Goal: Information Seeking & Learning: Learn about a topic

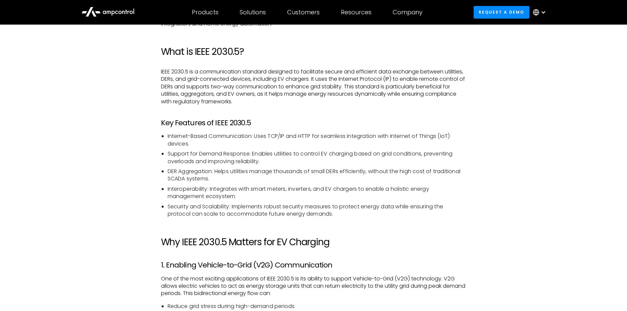
scroll to position [476, 0]
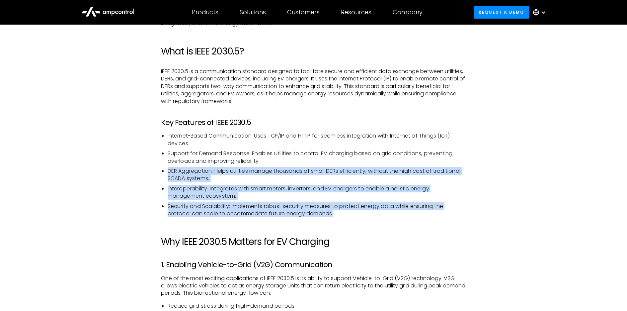
drag, startPoint x: 348, startPoint y: 210, endPoint x: 153, endPoint y: 169, distance: 199.8
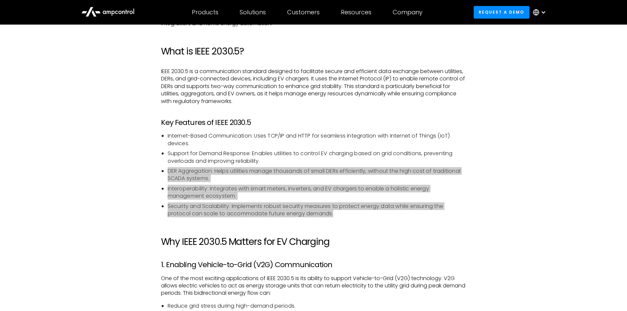
click at [271, 187] on li "Interoperability: Integrates with smart meters, inverters, and EV chargers to e…" at bounding box center [317, 192] width 299 height 15
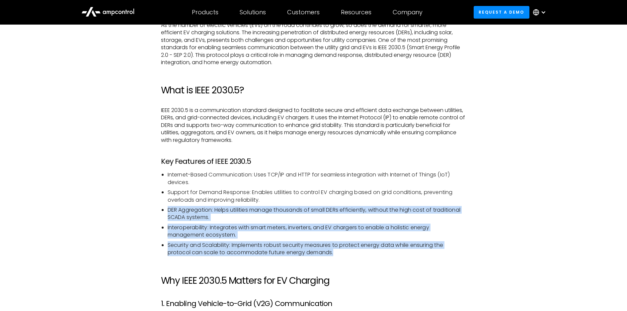
scroll to position [431, 0]
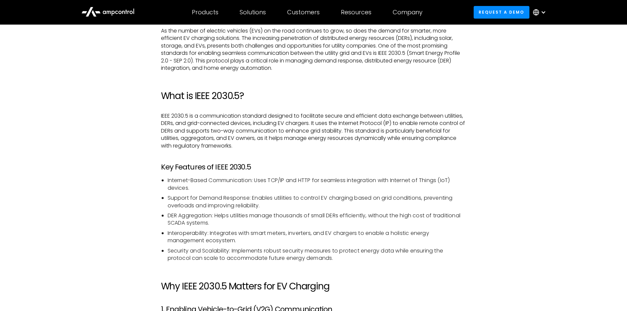
click at [456, 212] on li "DER Aggregation: Helps utilities manage thousands of small DERs efficiently, wi…" at bounding box center [317, 219] width 299 height 15
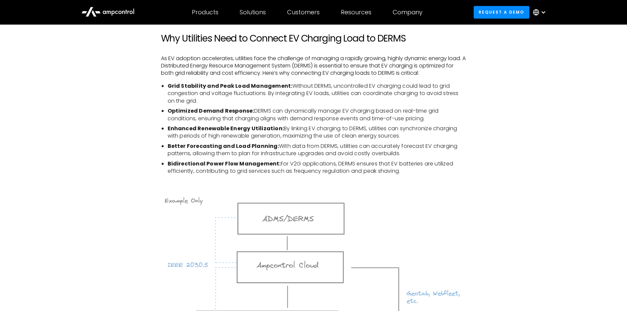
scroll to position [1032, 0]
click at [442, 181] on div at bounding box center [313, 288] width 305 height 217
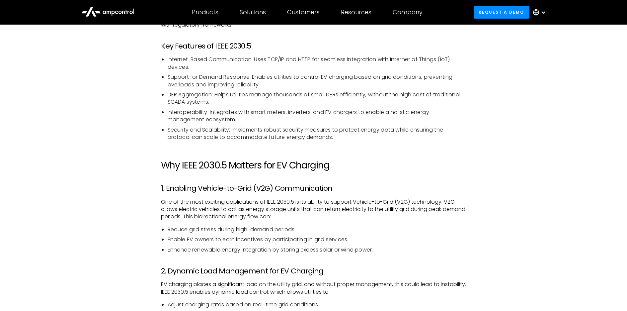
scroll to position [553, 0]
